Goal: Task Accomplishment & Management: Manage account settings

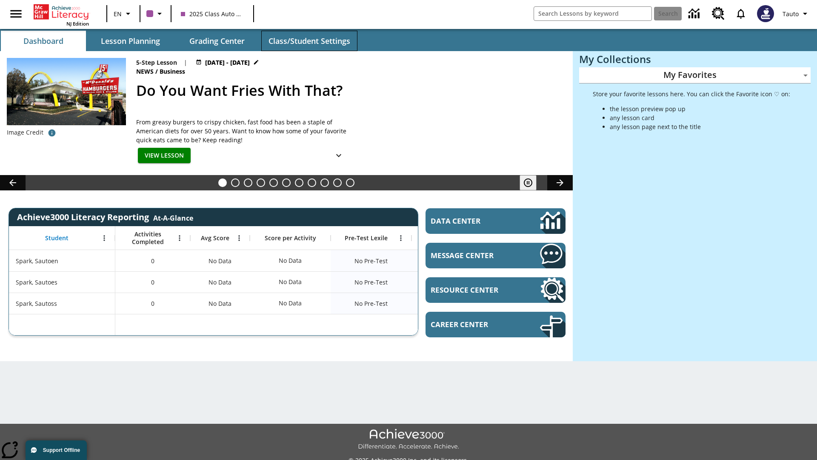
click at [309, 41] on span "Class/Student Settings" at bounding box center [310, 41] width 82 height 10
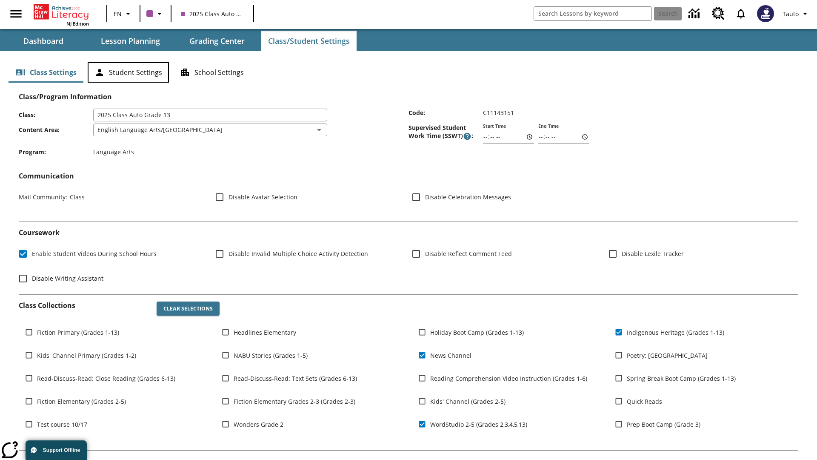
click at [128, 72] on button "Student Settings" at bounding box center [128, 72] width 81 height 20
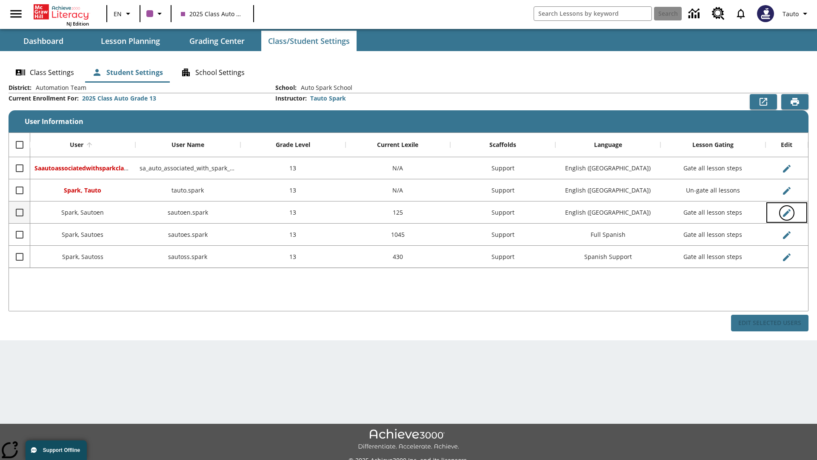
click at [786, 212] on icon "Edit User" at bounding box center [787, 213] width 8 height 8
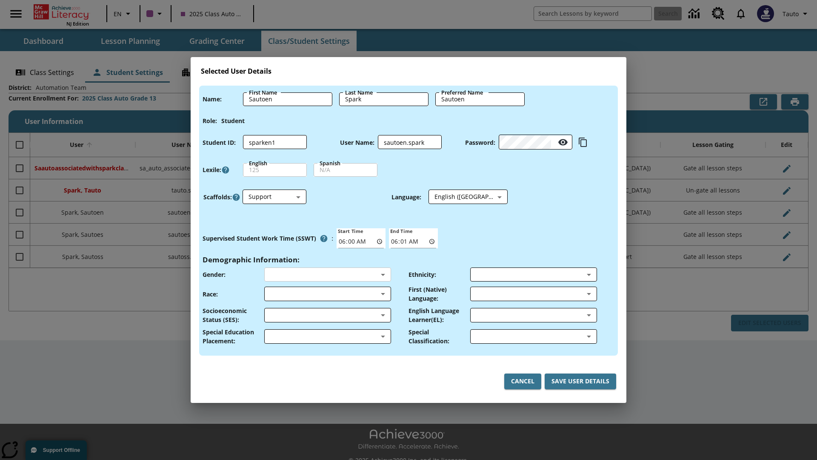
click at [327, 274] on body "Skip to main content NJ Edition EN 2025 Class Auto Grade 13 Search 0 Tauto Dash…" at bounding box center [408, 239] width 817 height 478
click at [327, 294] on body "Skip to main content NJ Edition EN 2025 Class Auto Grade 13 Search 0 Tauto Dash…" at bounding box center [408, 239] width 817 height 478
click at [327, 315] on body "Skip to main content NJ Edition EN 2025 Class Auto Grade 13 Search 0 Tauto Dash…" at bounding box center [408, 239] width 817 height 478
click at [327, 336] on body "Skip to main content NJ Edition EN 2025 Class Auto Grade 13 Search 0 Tauto Dash…" at bounding box center [408, 239] width 817 height 478
click at [533, 274] on body "Skip to main content NJ Edition EN 2025 Class Auto Grade 13 Search 0 Tauto Dash…" at bounding box center [408, 239] width 817 height 478
